Goal: Transaction & Acquisition: Purchase product/service

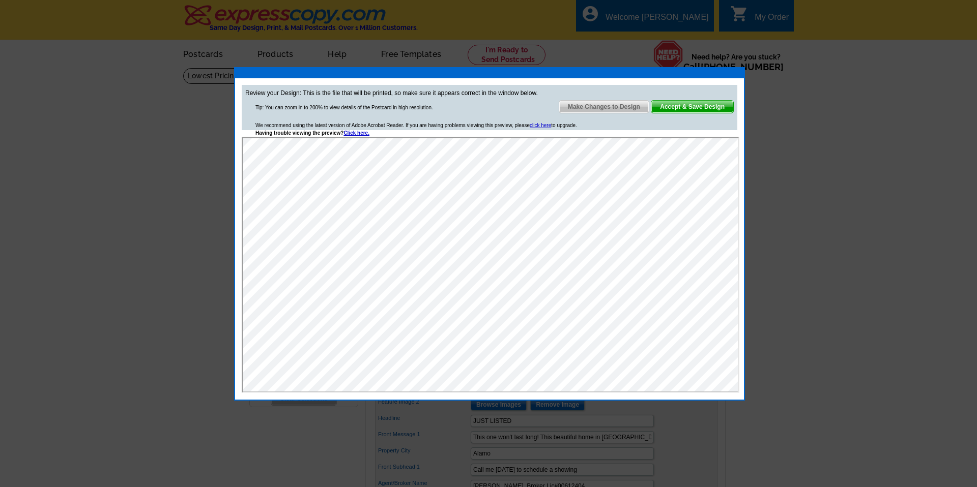
click at [628, 104] on span "Make Changes to Design" at bounding box center [604, 107] width 90 height 12
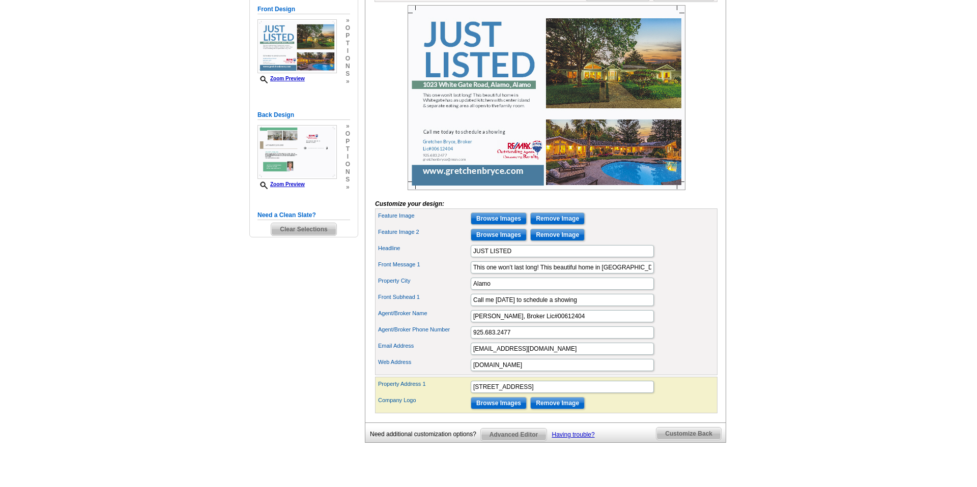
scroll to position [167, 0]
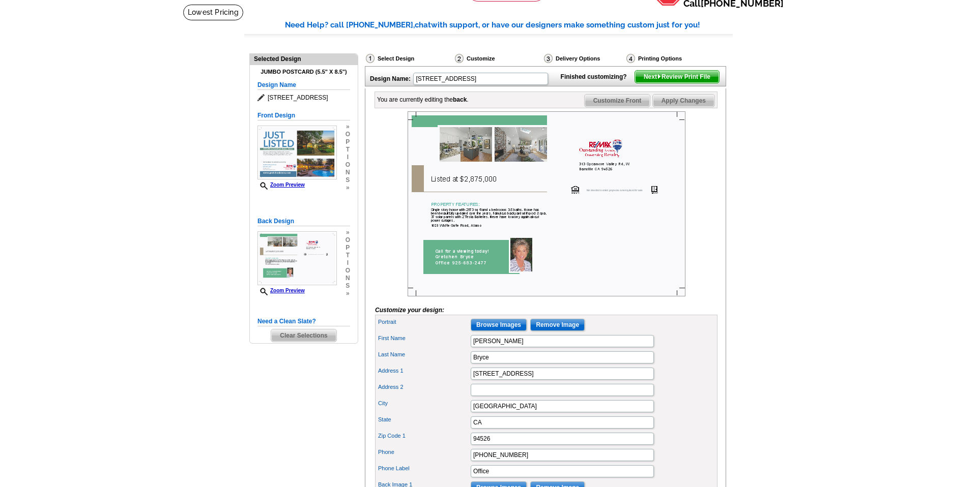
scroll to position [0, 0]
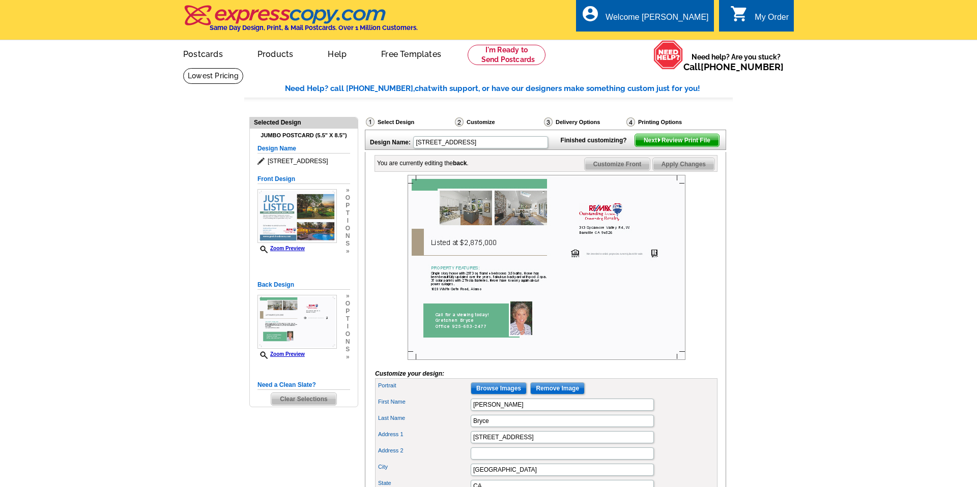
click at [603, 170] on span "Customize Front" at bounding box center [617, 164] width 66 height 12
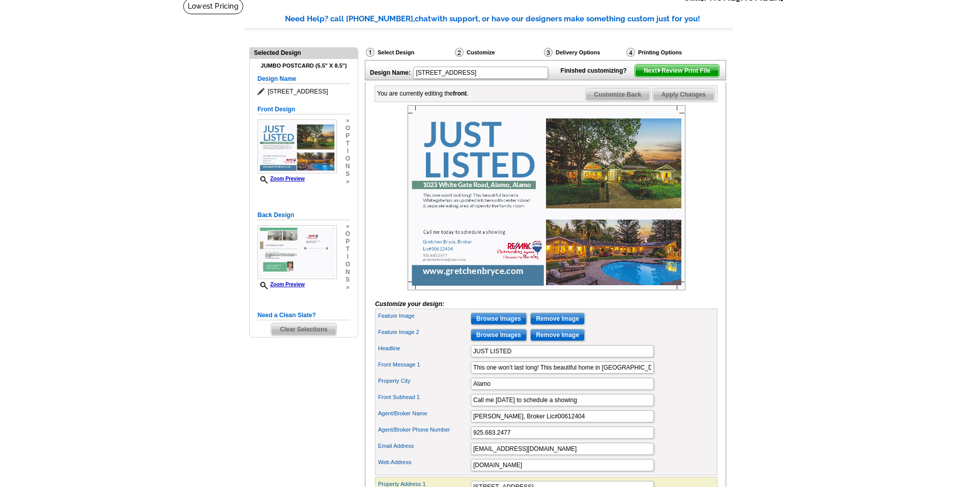
scroll to position [74, 0]
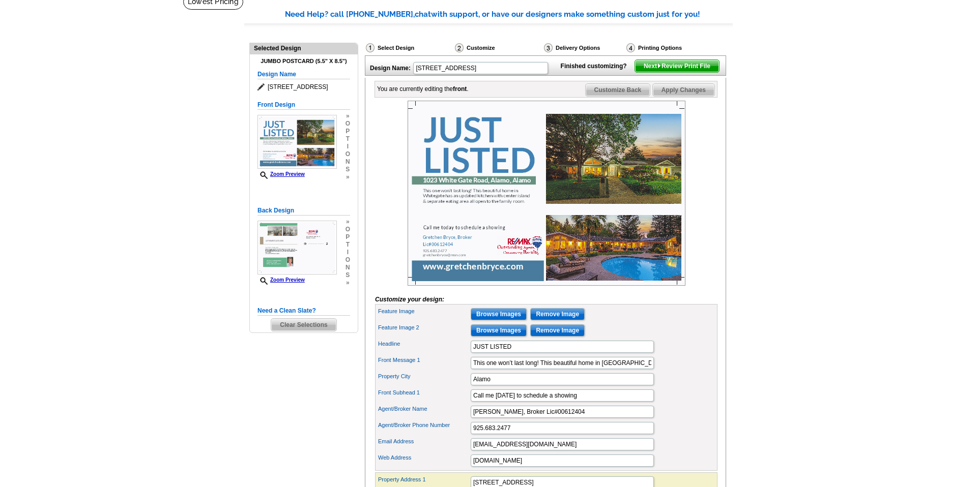
click at [626, 96] on span "Customize Back" at bounding box center [617, 90] width 65 height 12
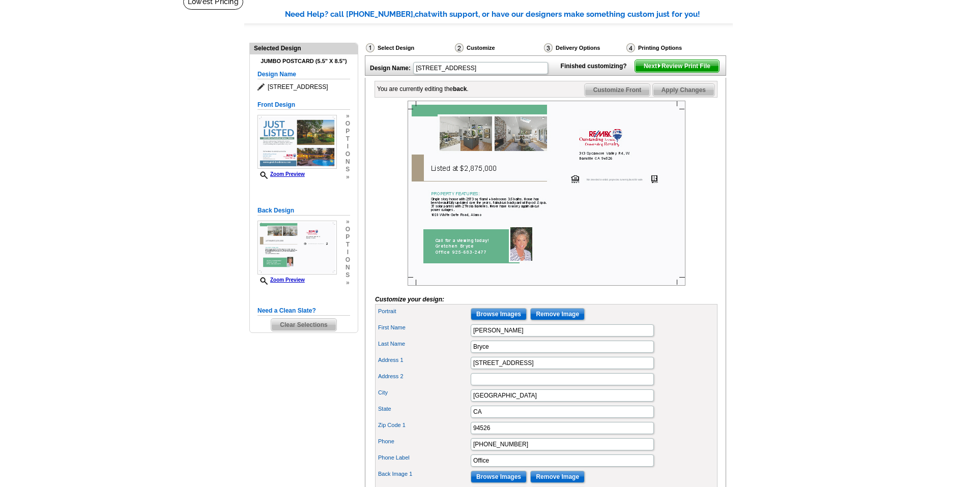
click at [681, 96] on span "Apply Changes" at bounding box center [684, 90] width 62 height 12
click at [618, 96] on span "Customize Front" at bounding box center [617, 90] width 66 height 12
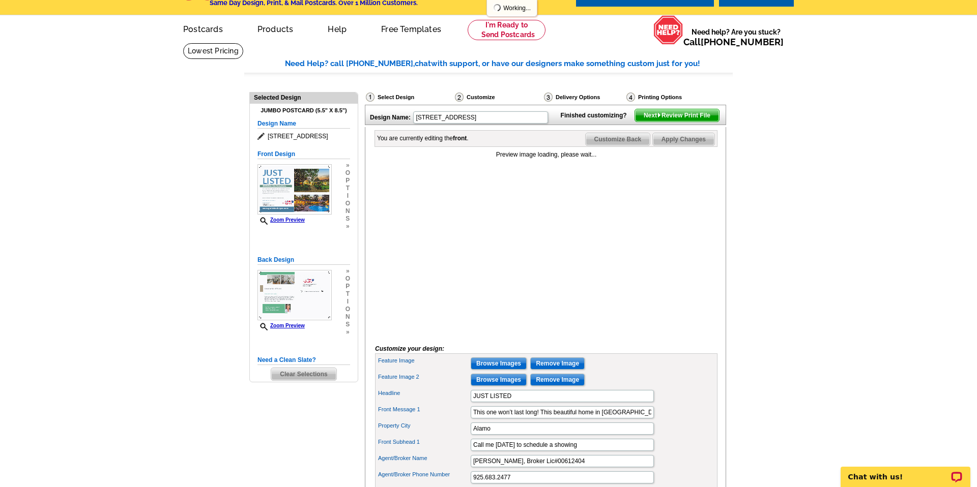
scroll to position [13, 0]
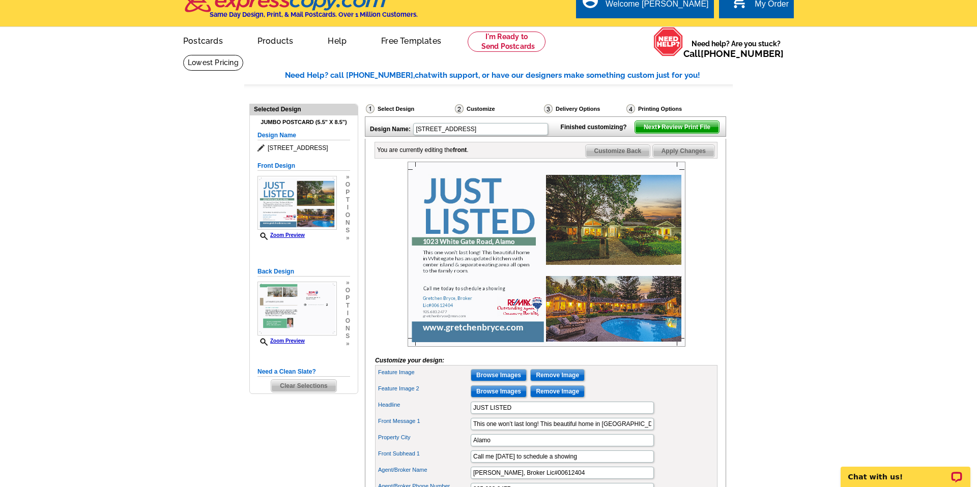
click at [631, 157] on span "Customize Back" at bounding box center [617, 151] width 65 height 12
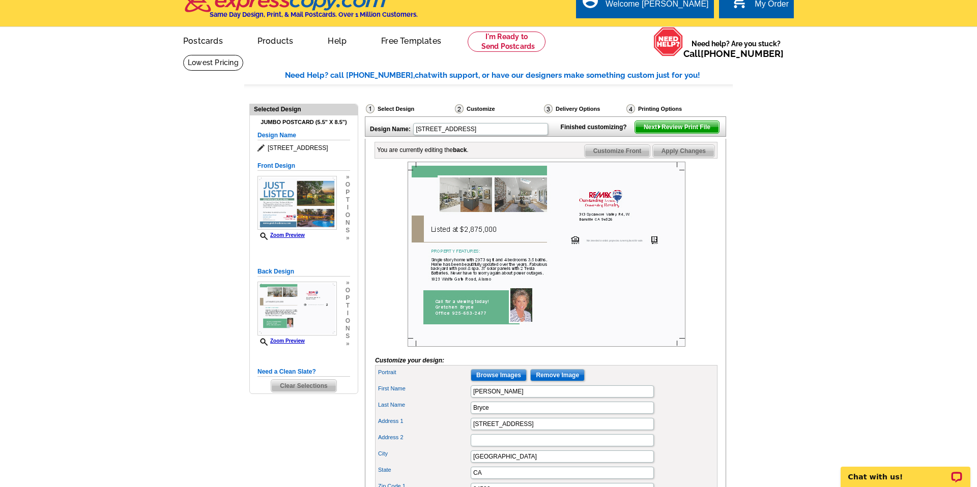
click at [631, 157] on span "Customize Front" at bounding box center [617, 151] width 66 height 12
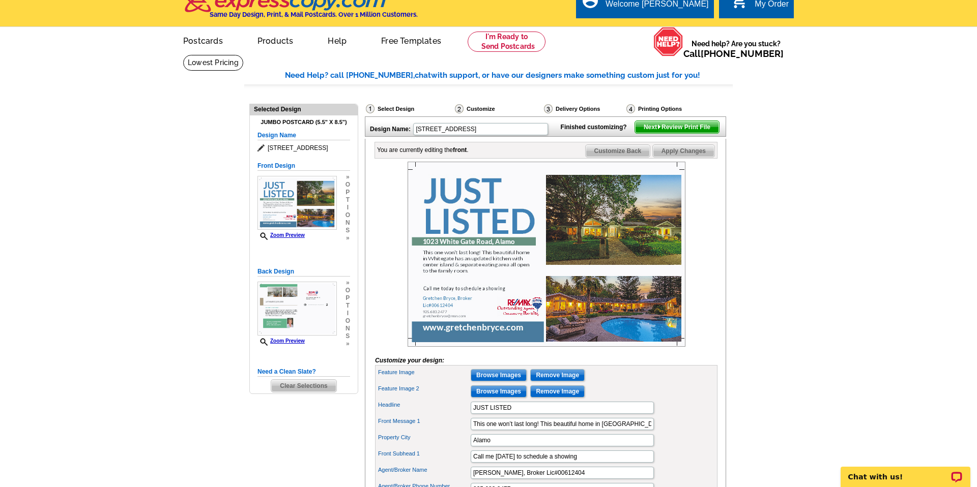
click at [683, 133] on span "Next Review Print File" at bounding box center [677, 127] width 84 height 12
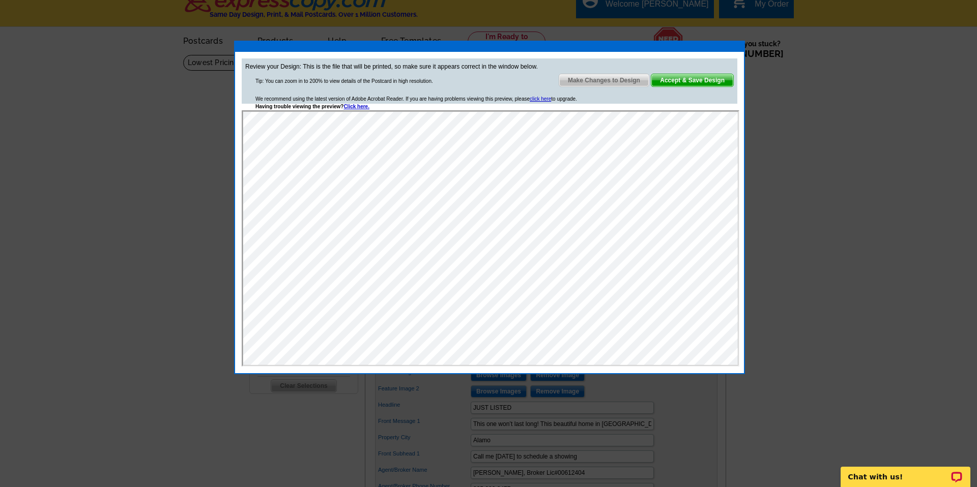
scroll to position [0, 0]
click at [661, 82] on span "Accept & Save Design" at bounding box center [692, 80] width 82 height 12
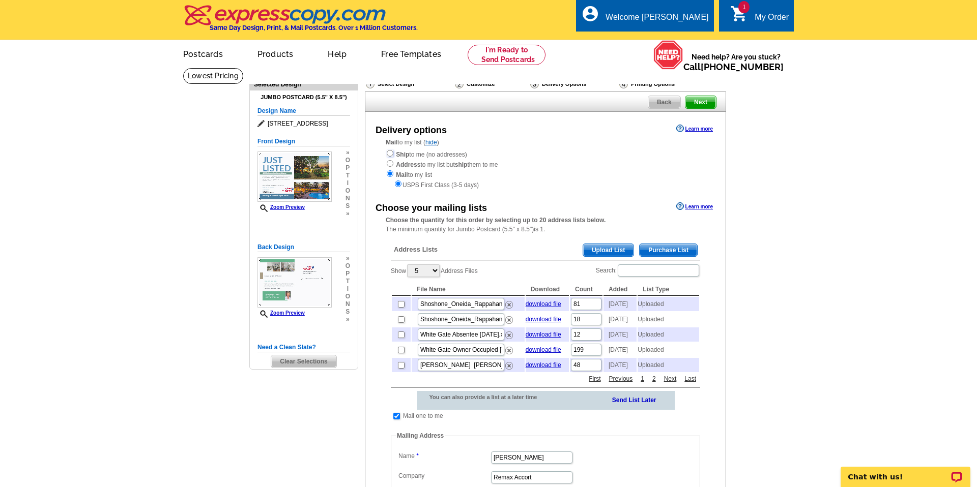
click at [390, 155] on input "radio" at bounding box center [390, 153] width 7 height 7
radio input "true"
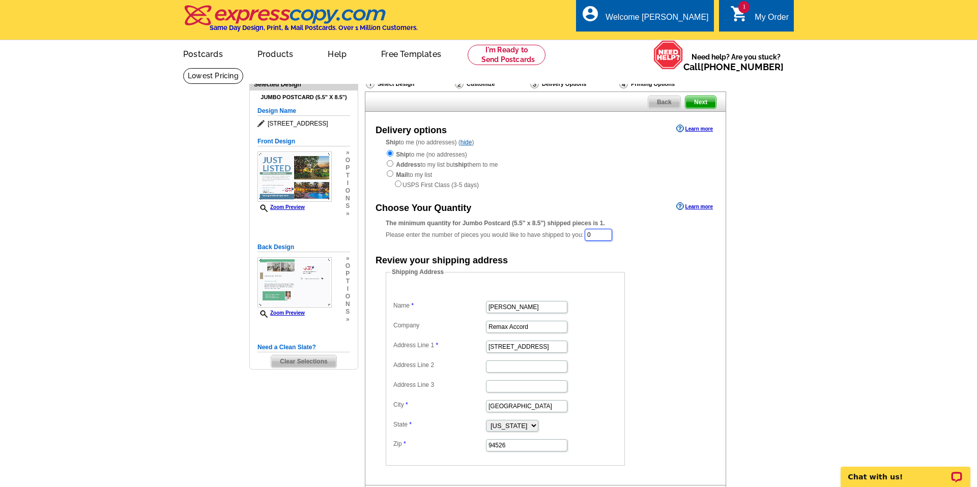
drag, startPoint x: 596, startPoint y: 233, endPoint x: 585, endPoint y: 233, distance: 11.2
click at [585, 233] on div "The minimum quantity for Jumbo Postcard (5.5" x 8.5") shipped pieces is 1. Plea…" at bounding box center [545, 230] width 319 height 23
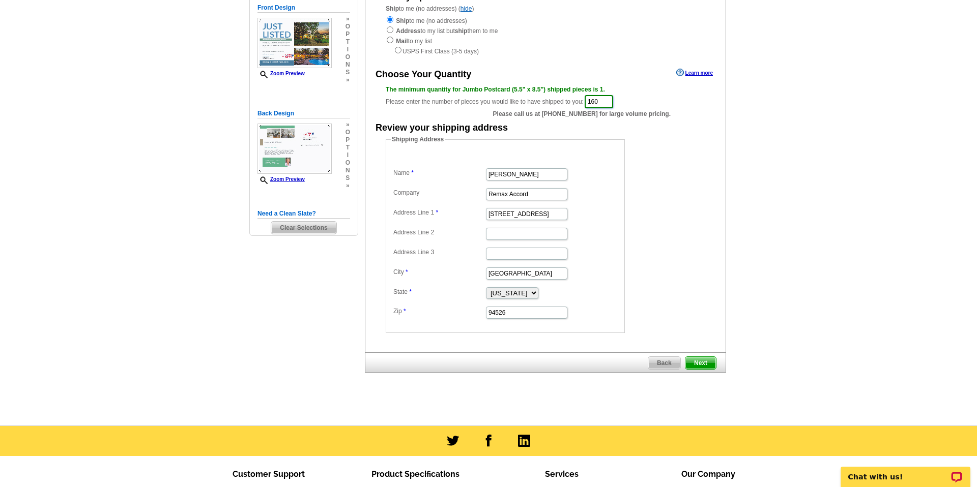
scroll to position [135, 0]
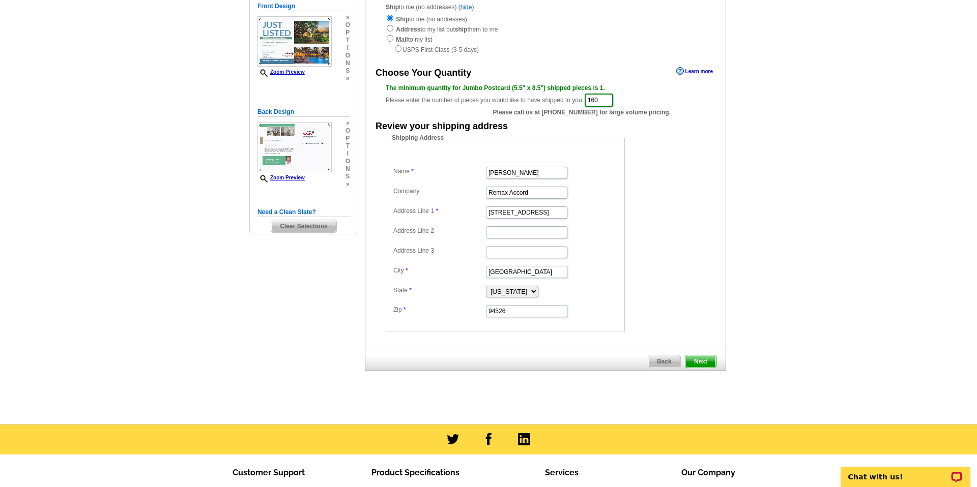
type input "160"
click at [703, 360] on span "Next" at bounding box center [700, 362] width 31 height 12
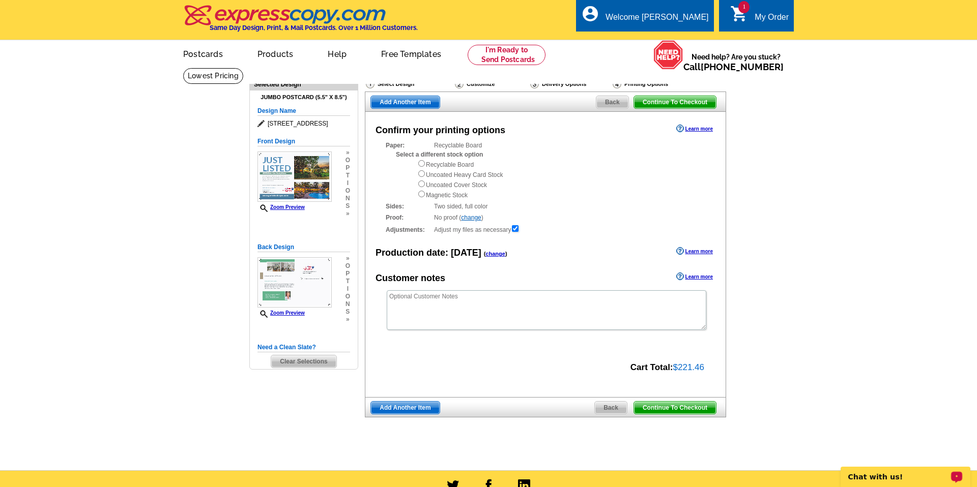
click at [945, 472] on div "Chat with us!" at bounding box center [905, 477] width 130 height 20
click at [421, 173] on input "radio" at bounding box center [421, 173] width 7 height 7
radio input "true"
click at [422, 406] on span "Add Another Item" at bounding box center [405, 408] width 68 height 12
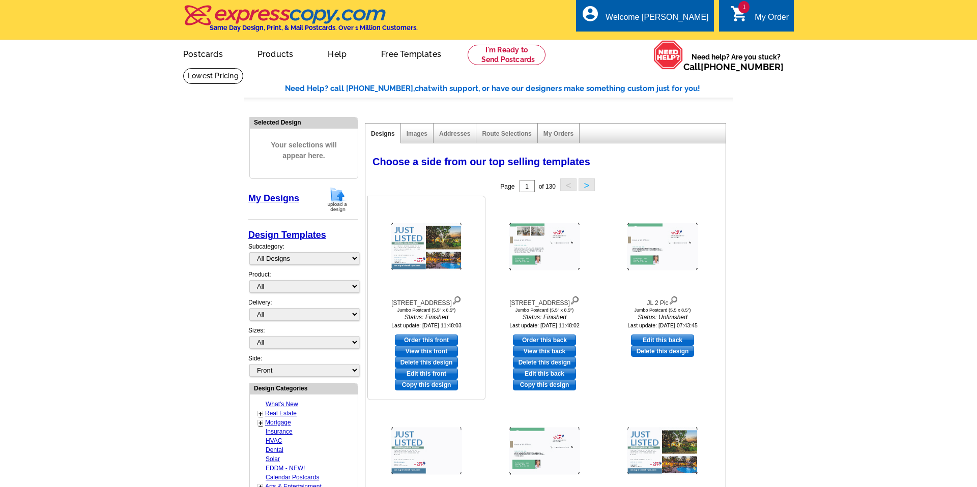
click at [419, 340] on link "Order this front" at bounding box center [426, 340] width 63 height 11
select select "2"
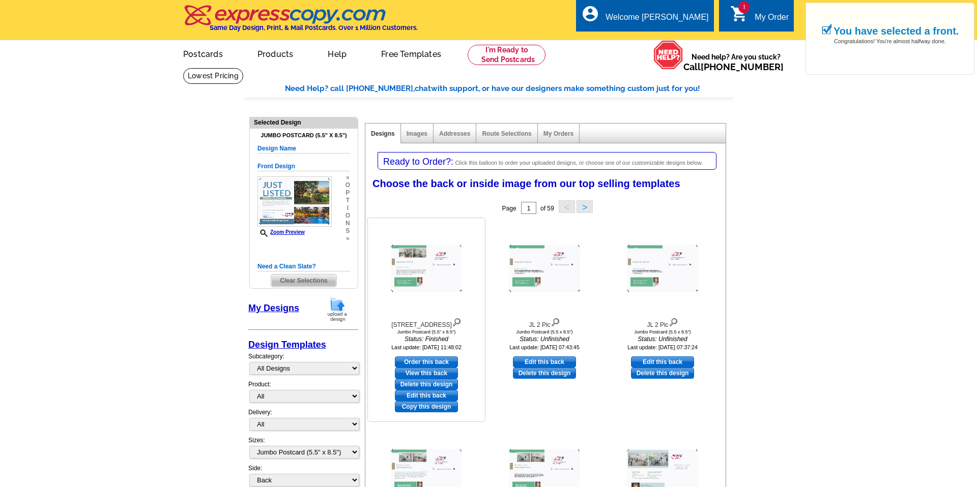
click at [423, 361] on link "Order this back" at bounding box center [426, 362] width 63 height 11
select select "front"
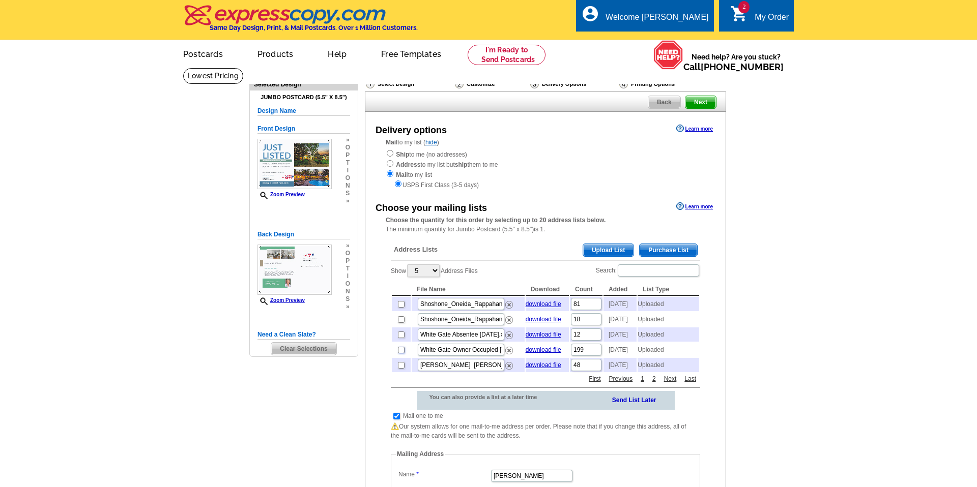
click at [401, 353] on input "checkbox" at bounding box center [401, 350] width 7 height 7
checkbox input "true"
click at [400, 369] on input "checkbox" at bounding box center [401, 365] width 7 height 7
checkbox input "true"
click at [400, 369] on input "checkbox" at bounding box center [401, 365] width 7 height 7
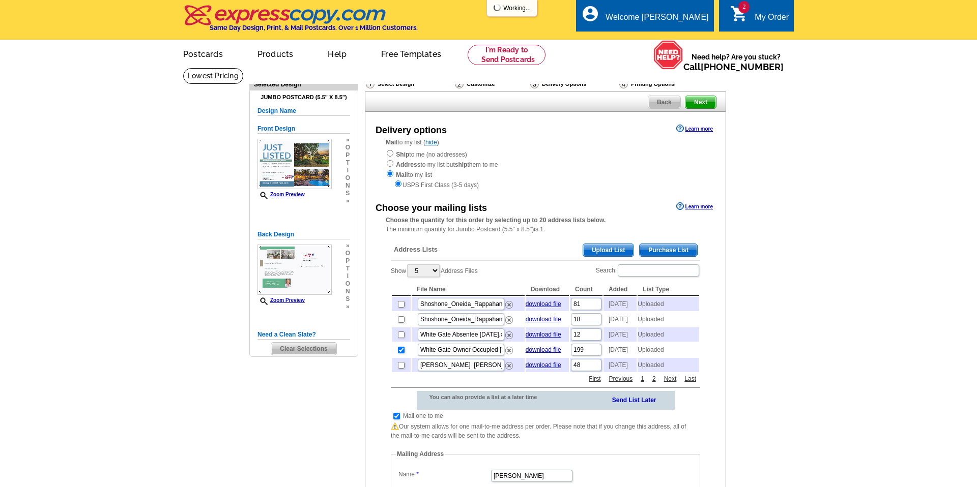
checkbox input "true"
click at [670, 383] on link "Next" at bounding box center [670, 378] width 18 height 9
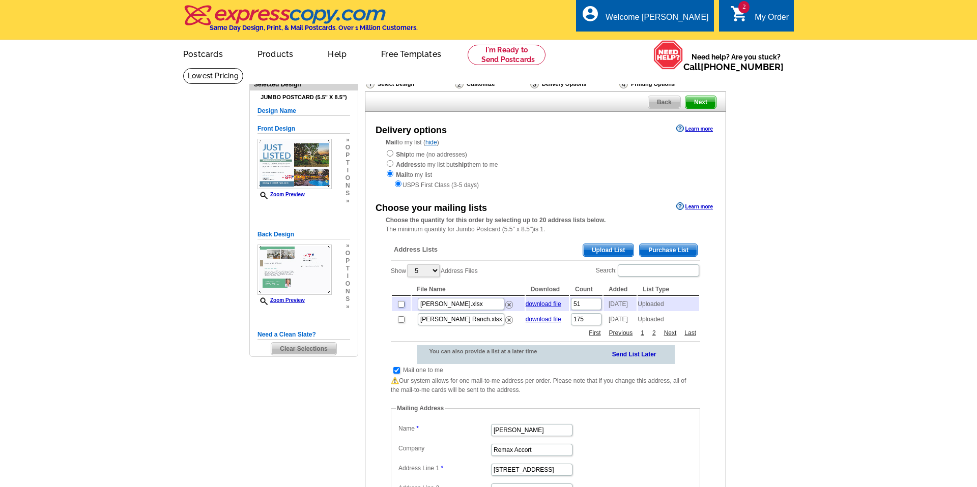
click at [400, 306] on input "checkbox" at bounding box center [401, 304] width 7 height 7
checkbox input "true"
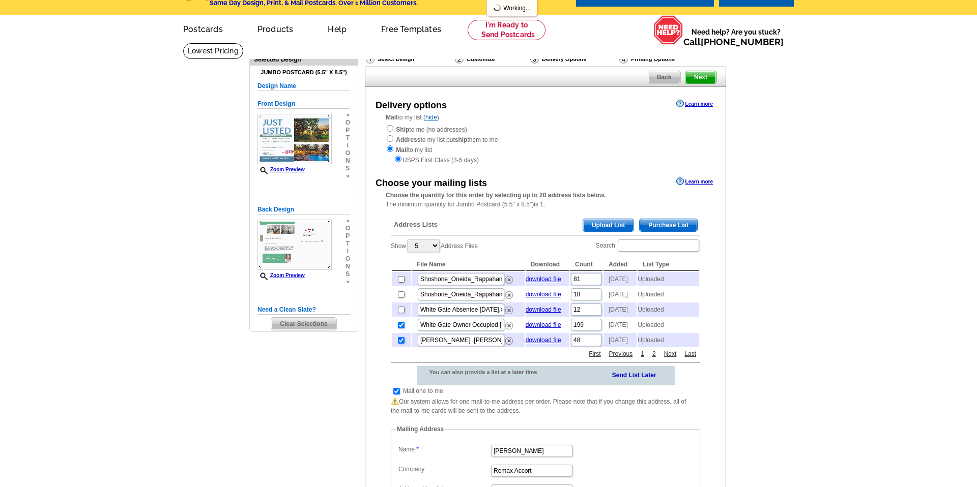
scroll to position [28, 0]
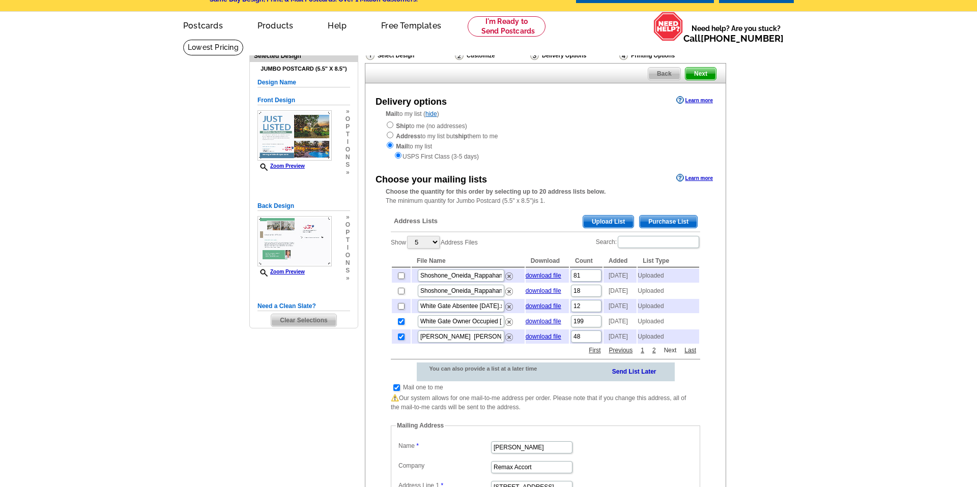
click at [669, 355] on link "Next" at bounding box center [670, 350] width 18 height 9
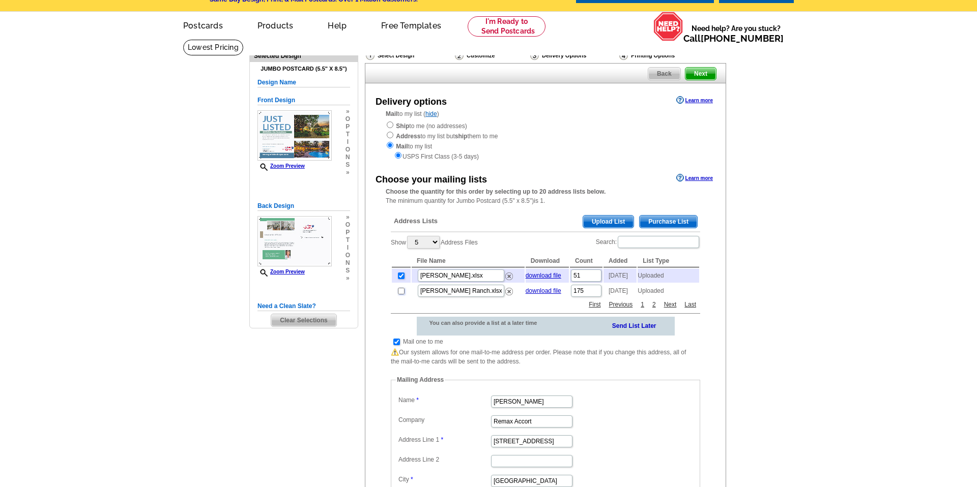
click at [400, 294] on input "checkbox" at bounding box center [401, 291] width 7 height 7
checkbox input "true"
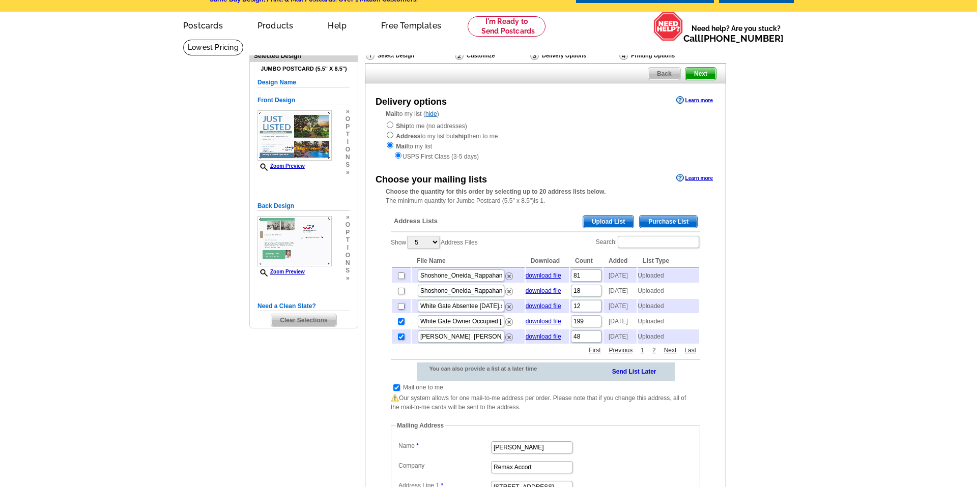
click at [400, 310] on input "checkbox" at bounding box center [401, 306] width 7 height 7
checkbox input "true"
click at [398, 391] on input "checkbox" at bounding box center [396, 387] width 7 height 7
checkbox input "false"
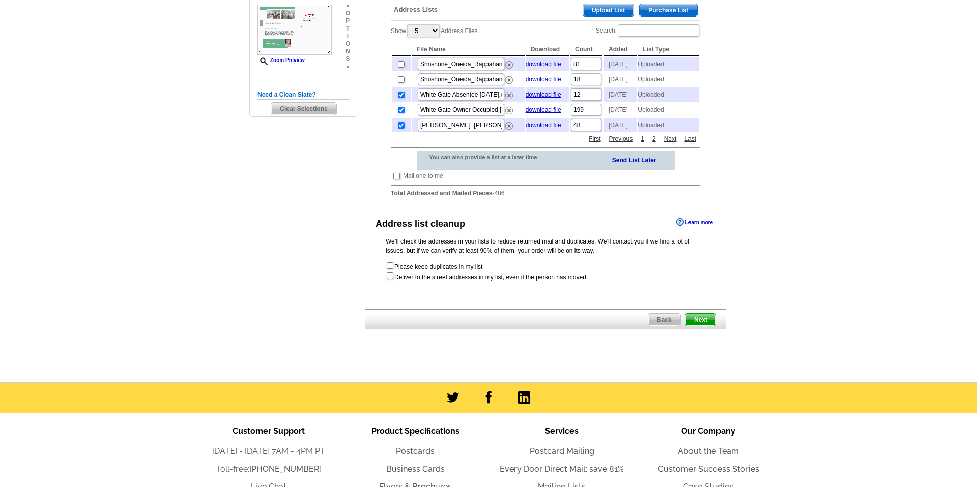
scroll to position [241, 0]
click at [696, 326] on span "Next" at bounding box center [700, 319] width 31 height 12
click at [700, 326] on span "Next" at bounding box center [700, 319] width 31 height 12
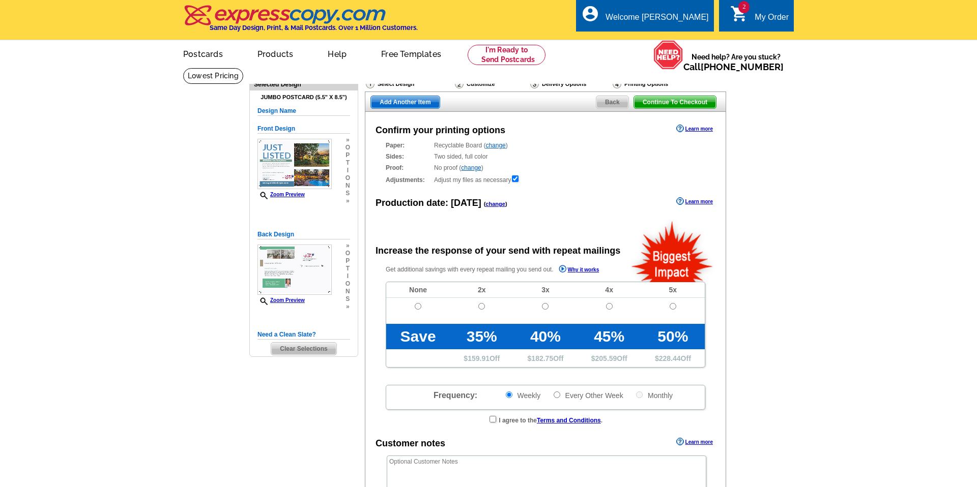
radio input "false"
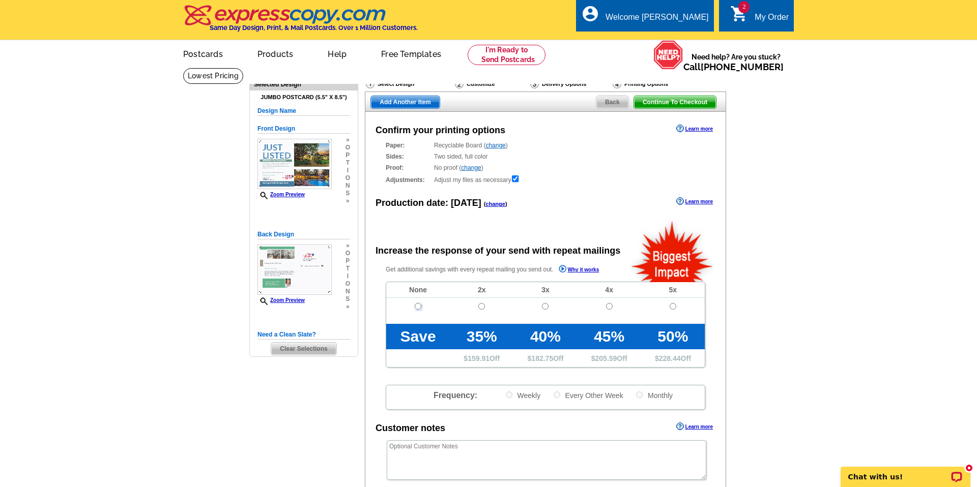
click at [415, 307] on input "radio" at bounding box center [418, 306] width 7 height 7
radio input "true"
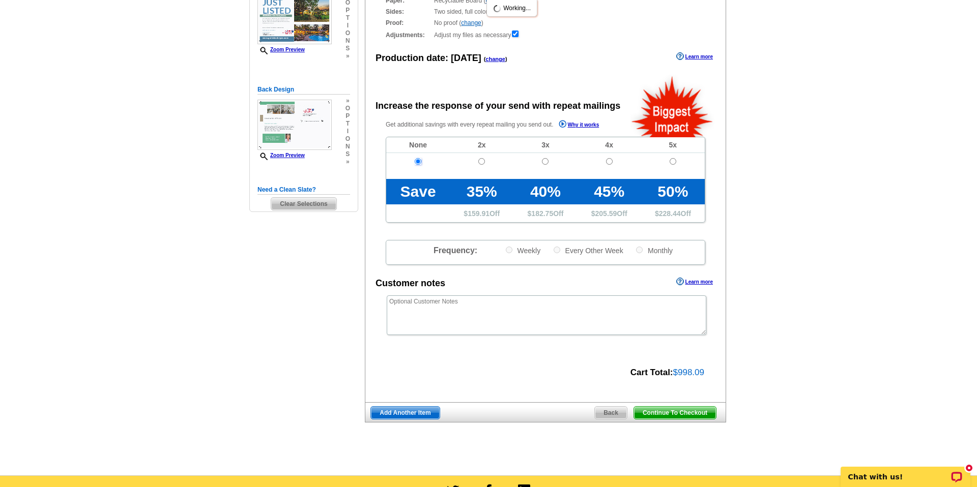
scroll to position [190, 0]
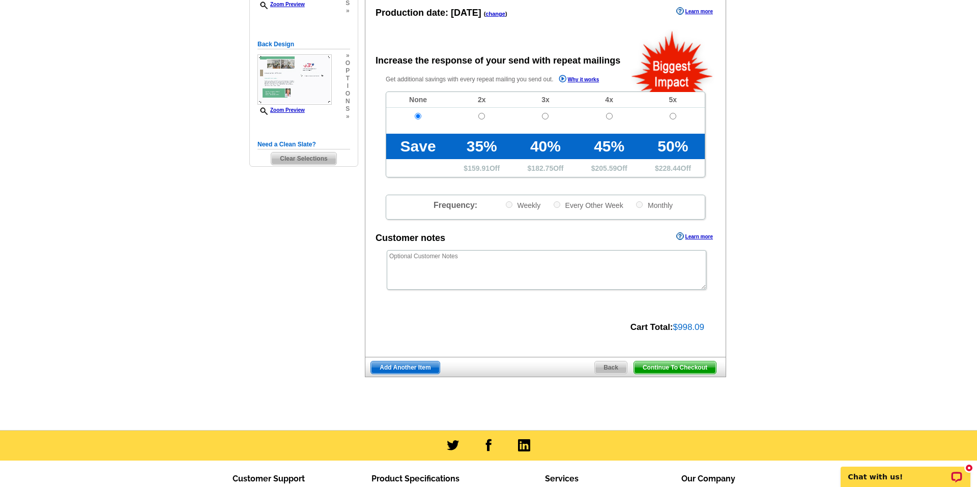
click at [401, 365] on span "Add Another Item" at bounding box center [405, 368] width 68 height 12
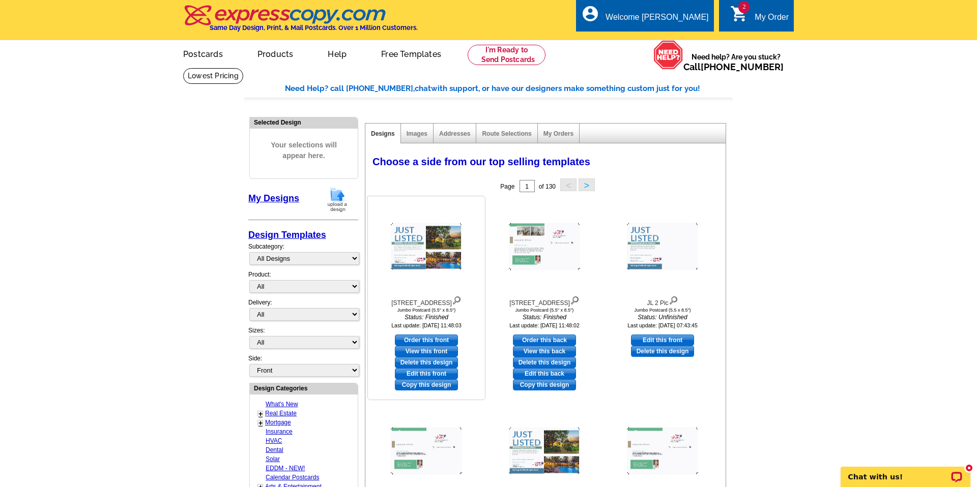
click at [445, 339] on link "Order this front" at bounding box center [426, 340] width 63 height 11
select select "2"
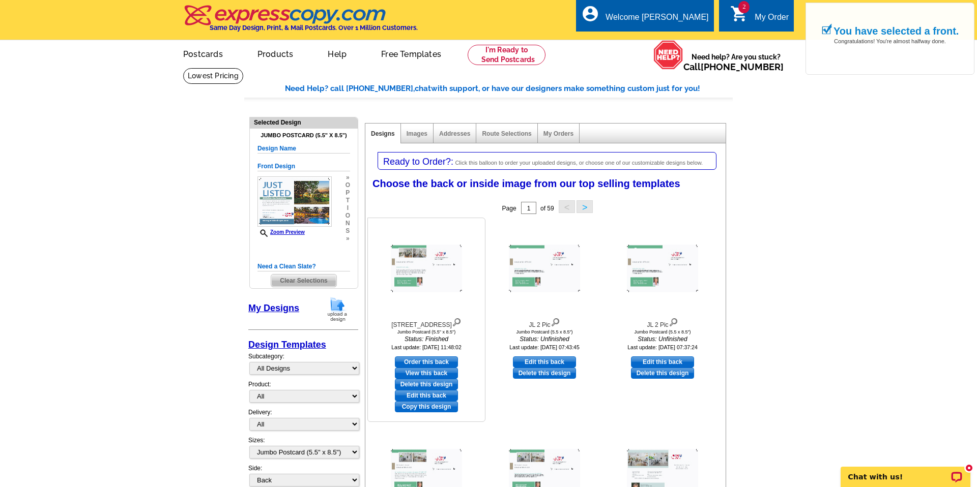
click at [424, 360] on link "Order this back" at bounding box center [426, 362] width 63 height 11
select select "front"
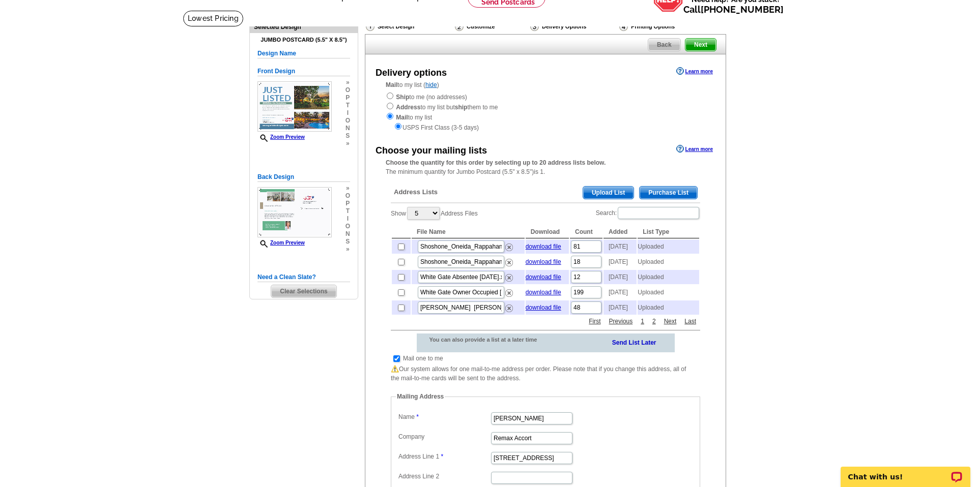
scroll to position [58, 0]
click at [638, 347] on link "Send List Later" at bounding box center [634, 342] width 44 height 10
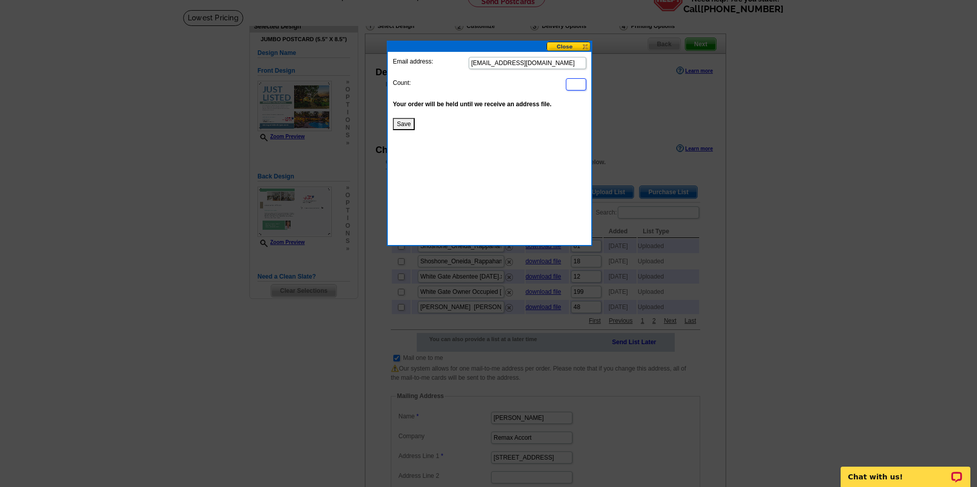
click at [574, 83] on input at bounding box center [576, 84] width 20 height 12
type input "200"
click at [402, 123] on button "Save" at bounding box center [404, 124] width 22 height 12
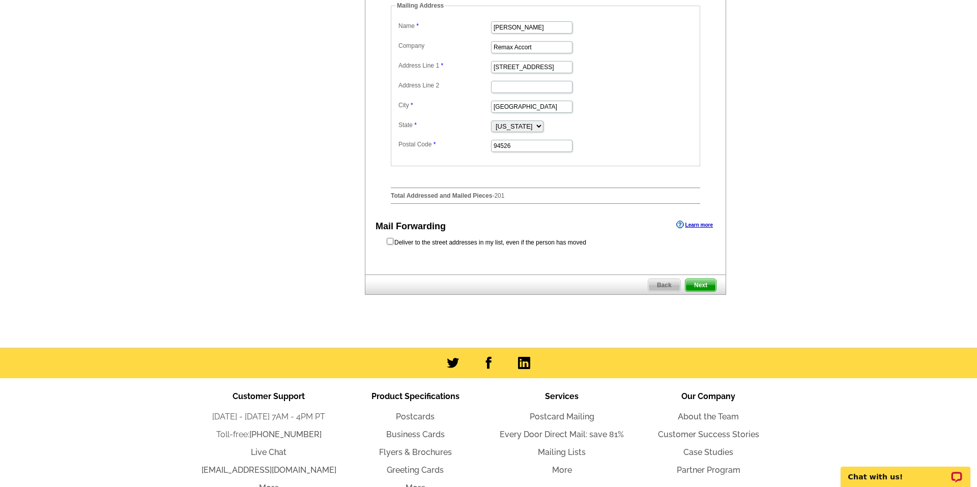
scroll to position [449, 0]
click at [699, 291] on span "Next" at bounding box center [700, 285] width 31 height 12
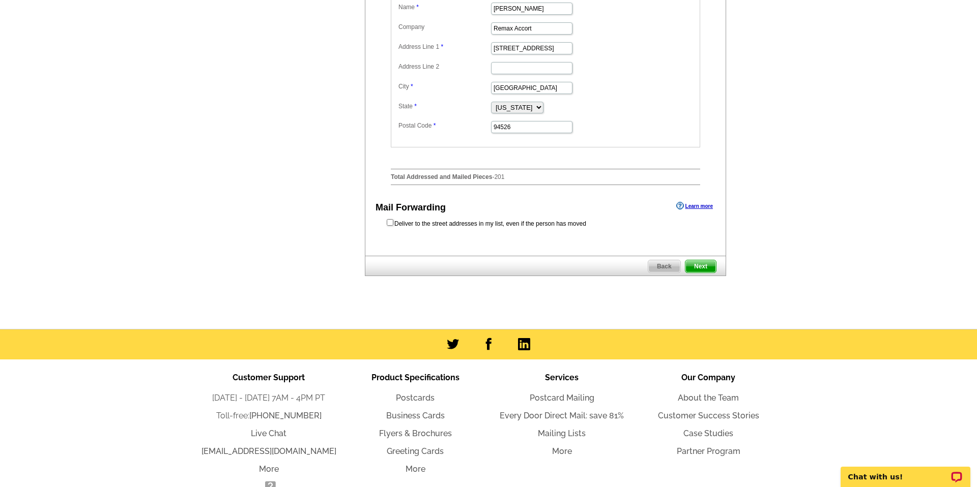
scroll to position [0, 0]
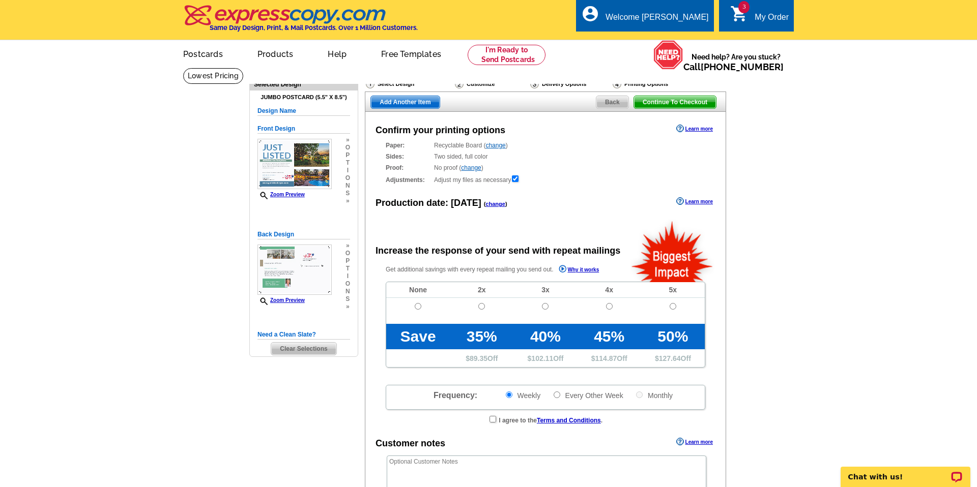
radio input "false"
click at [417, 308] on input "radio" at bounding box center [418, 306] width 7 height 7
radio input "true"
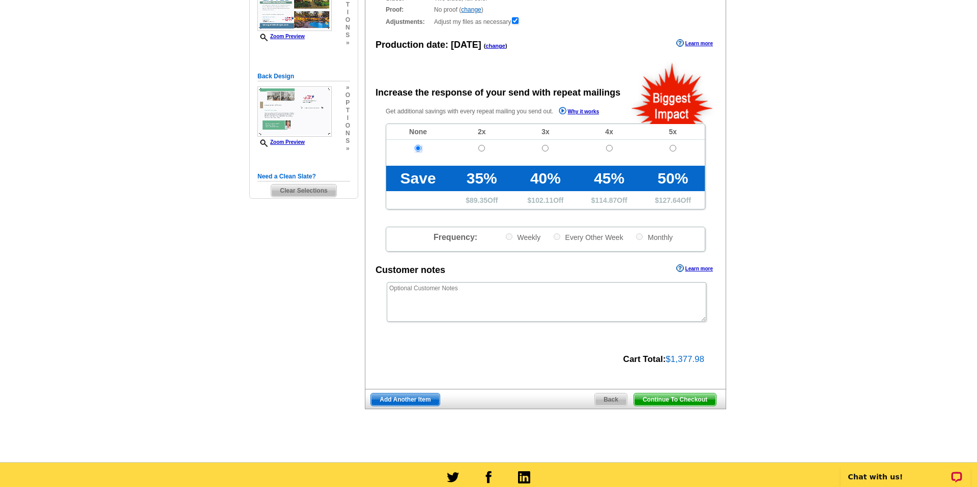
scroll to position [161, 0]
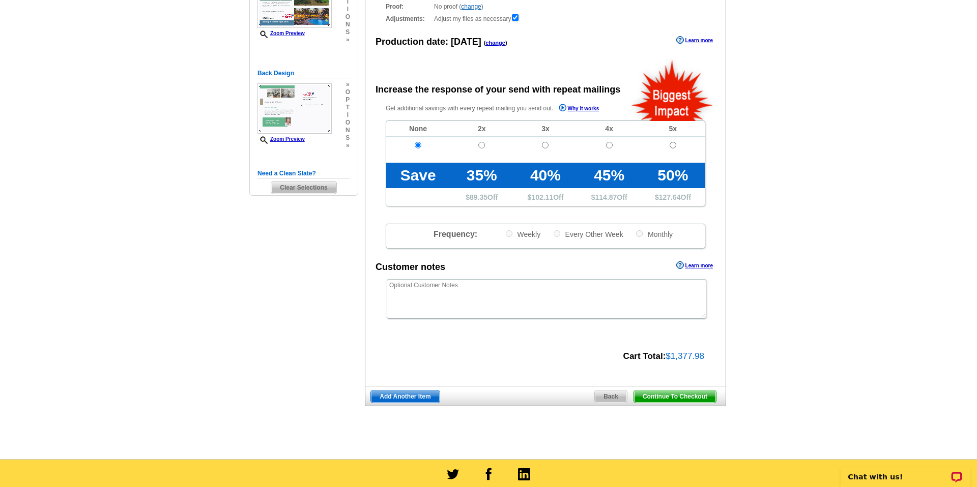
click at [659, 397] on span "Continue To Checkout" at bounding box center [675, 397] width 82 height 12
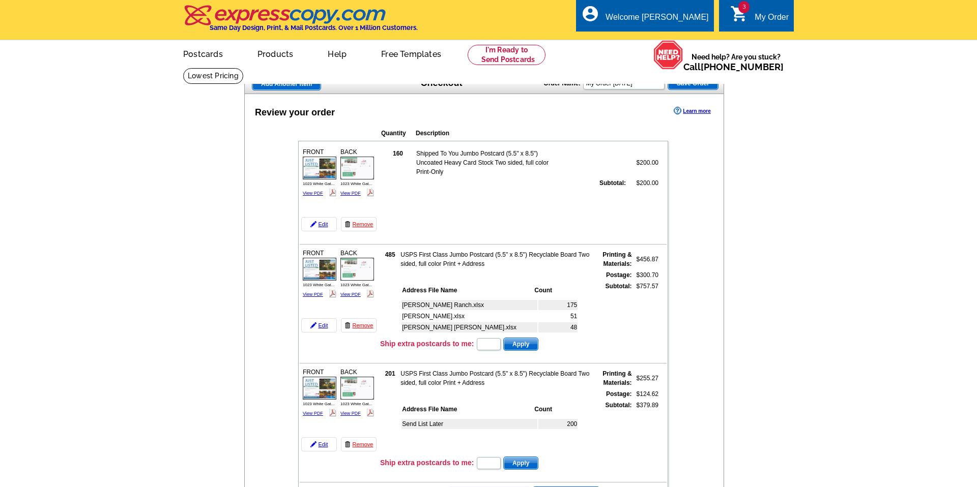
type input "HURRY40"
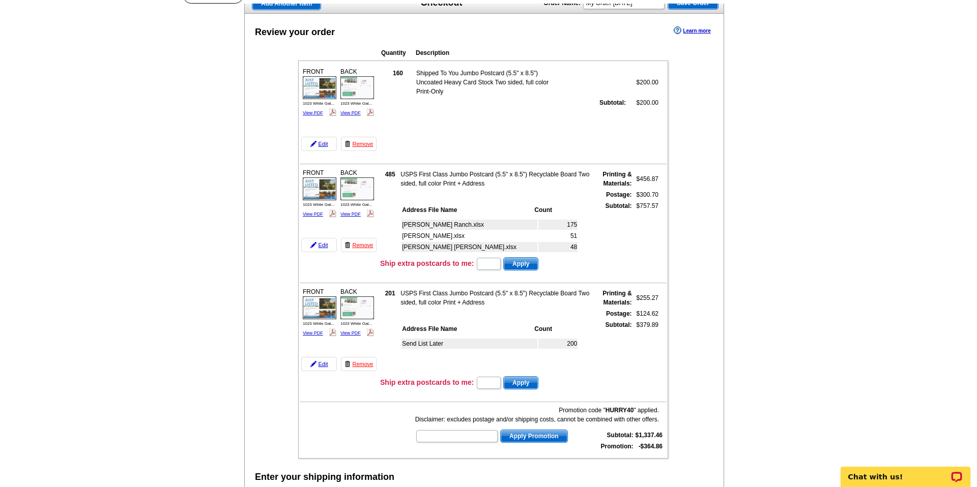
scroll to position [83, 0]
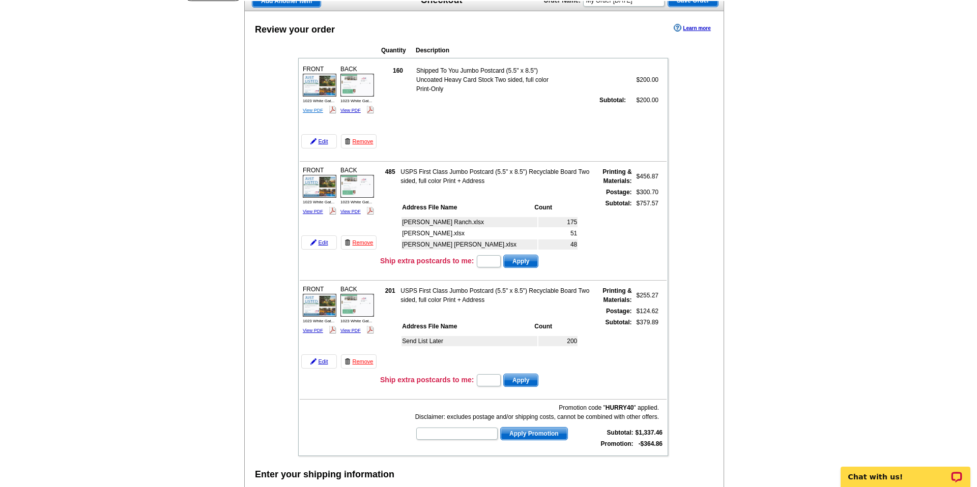
click at [311, 108] on link "View PDF" at bounding box center [313, 110] width 20 height 5
click at [311, 211] on link "View PDF" at bounding box center [313, 211] width 20 height 5
click at [310, 331] on link "View PDF" at bounding box center [313, 330] width 20 height 5
click at [350, 110] on link "View PDF" at bounding box center [350, 110] width 20 height 5
click at [352, 212] on link "View PDF" at bounding box center [350, 211] width 20 height 5
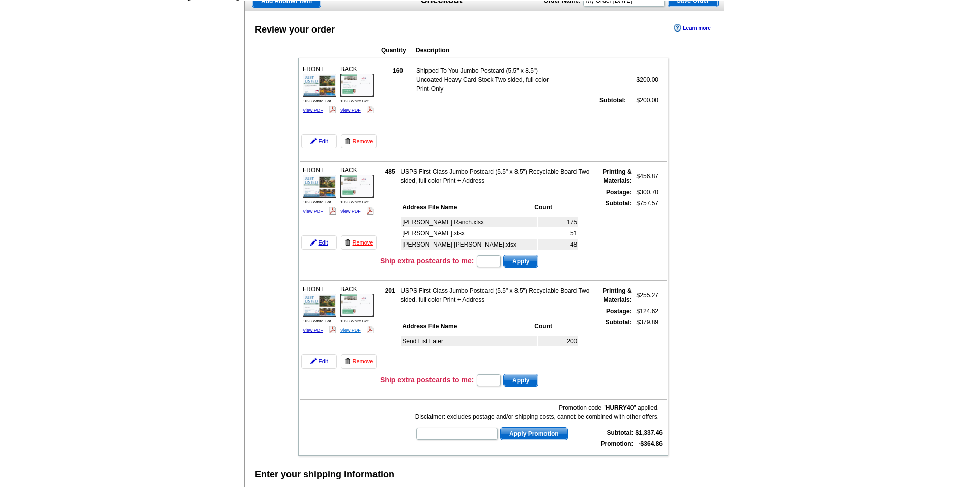
click at [354, 331] on link "View PDF" at bounding box center [350, 330] width 20 height 5
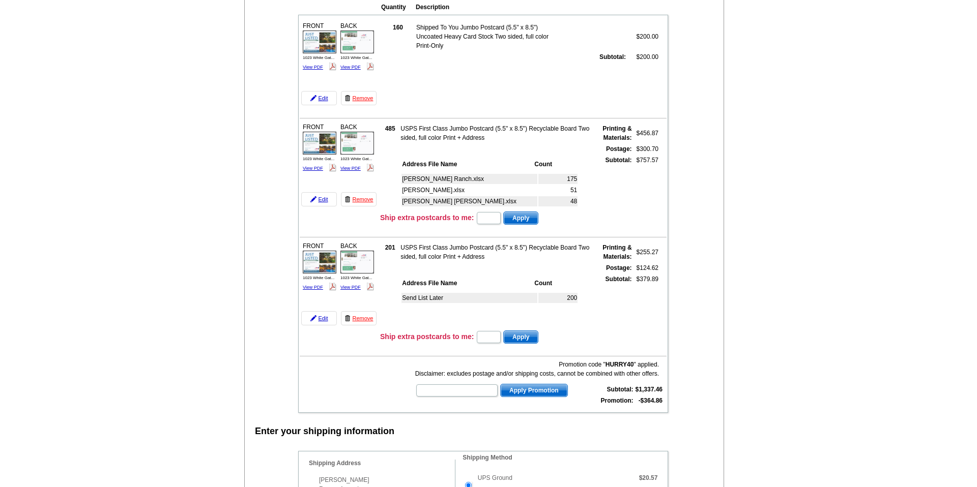
scroll to position [174, 0]
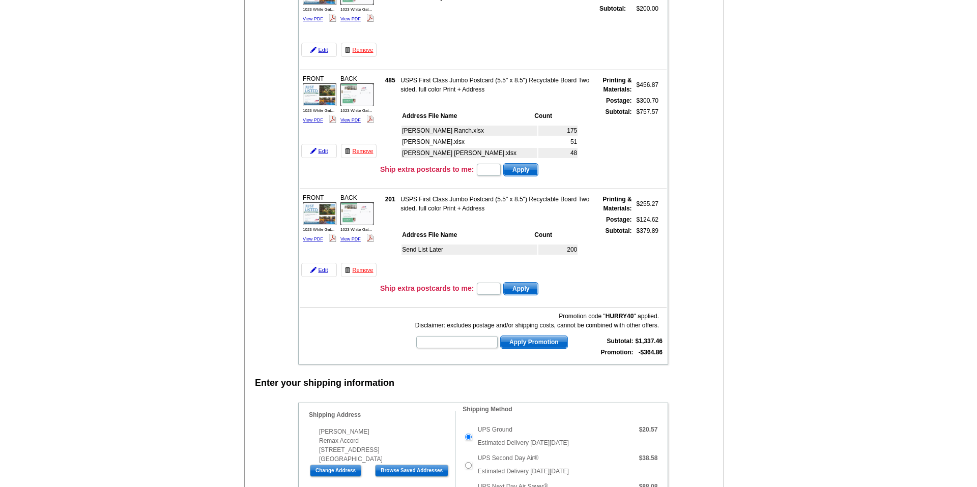
click at [441, 344] on input "text" at bounding box center [456, 342] width 81 height 12
type input "CC2320"
click at [530, 341] on span "Apply Promotion" at bounding box center [533, 342] width 67 height 12
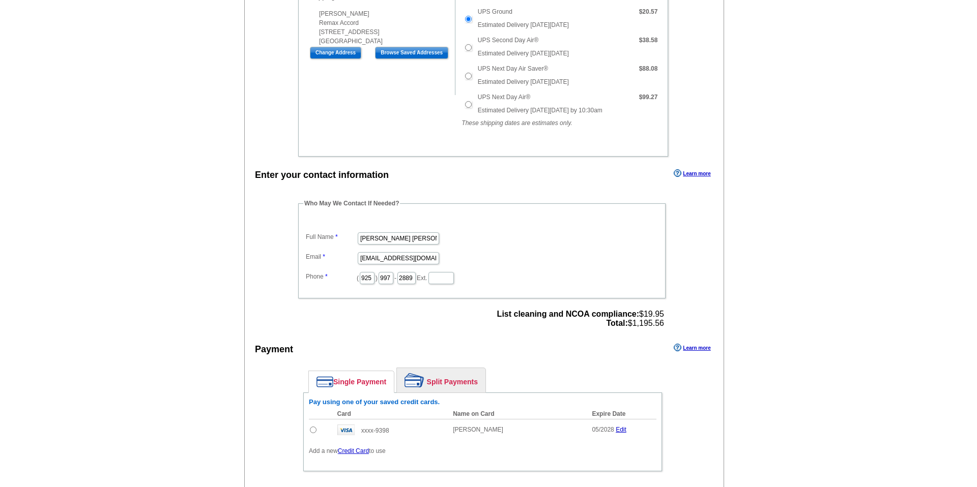
scroll to position [593, 0]
click at [314, 429] on input "radio" at bounding box center [313, 429] width 7 height 7
radio input "true"
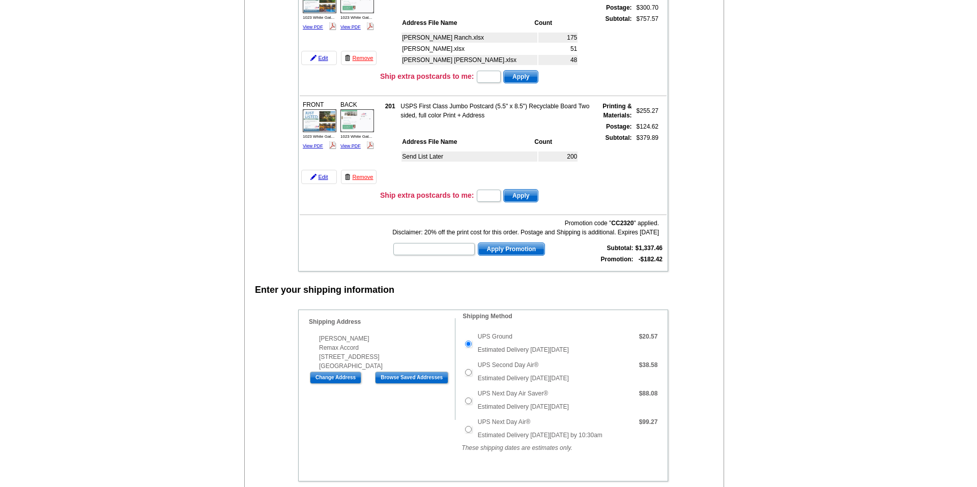
scroll to position [269, 0]
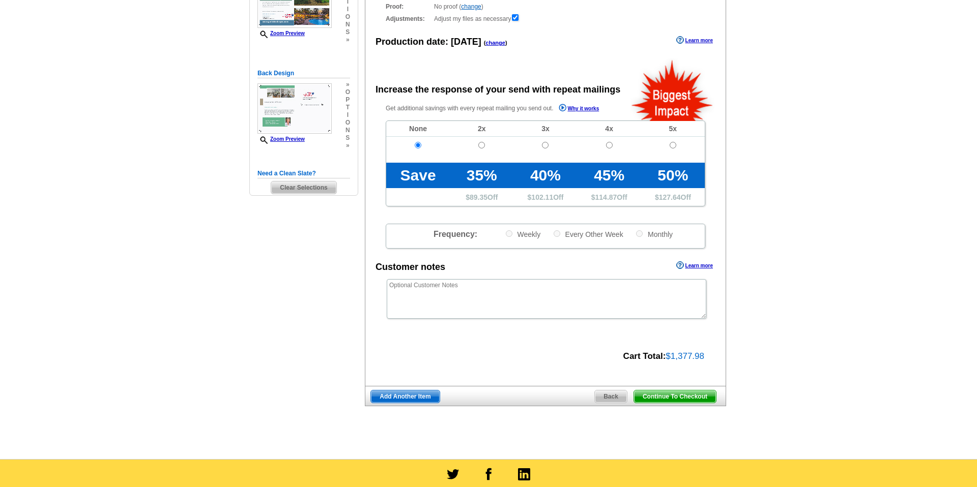
click at [659, 396] on span "Continue To Checkout" at bounding box center [675, 397] width 82 height 12
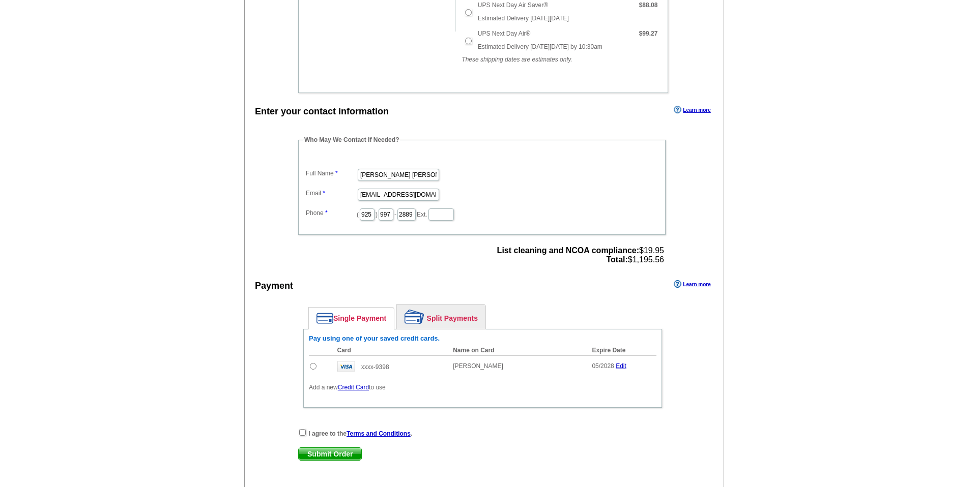
scroll to position [657, 0]
click at [313, 365] on input "radio" at bounding box center [313, 366] width 7 height 7
radio input "true"
click at [302, 433] on input "checkbox" at bounding box center [302, 432] width 7 height 7
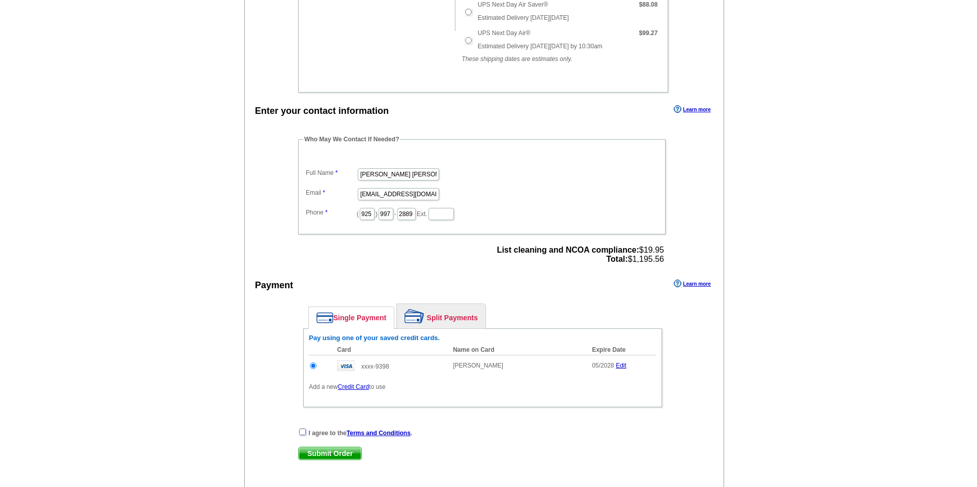
checkbox input "true"
click at [318, 455] on span "Submit Order" at bounding box center [330, 454] width 63 height 12
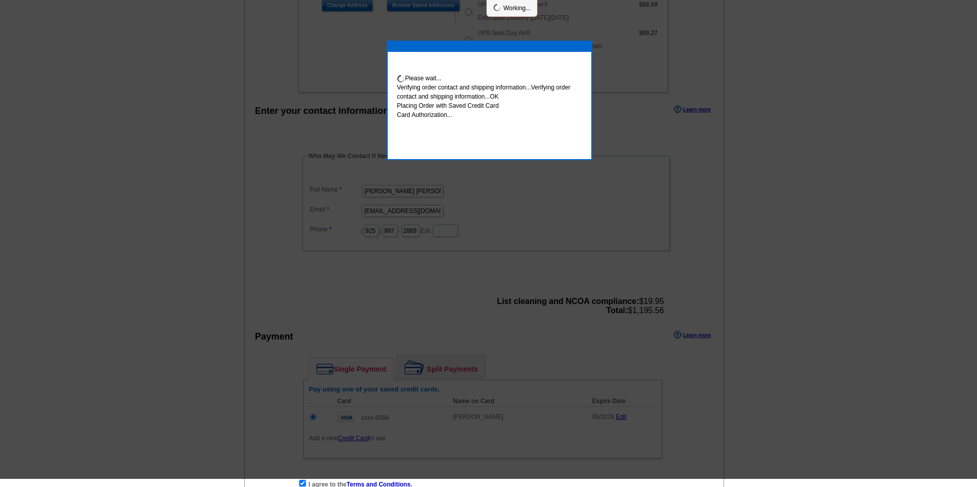
scroll to position [648, 0]
